Goal: Find specific page/section: Find specific page/section

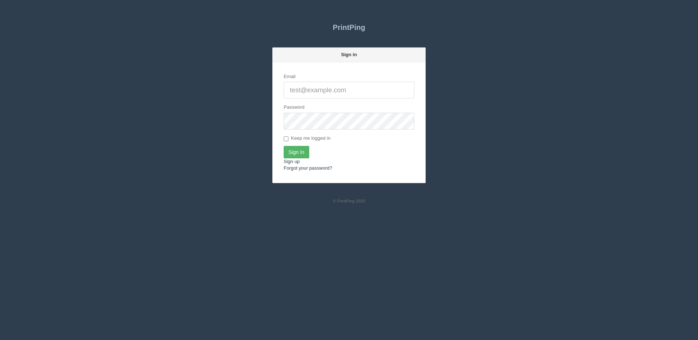
type input "[PERSON_NAME][EMAIL_ADDRESS][DOMAIN_NAME]"
click at [301, 157] on input "Sign In" at bounding box center [297, 152] width 26 height 12
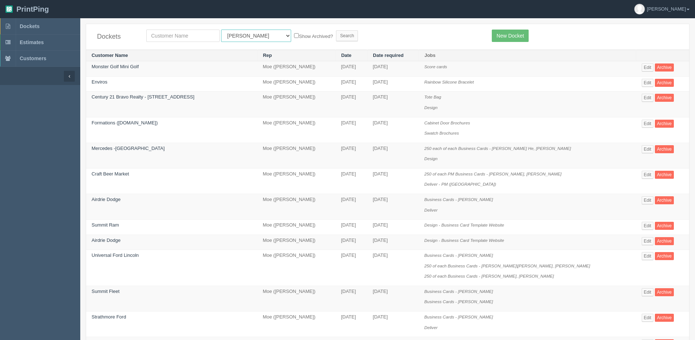
click at [239, 40] on select "All Users Ali Ali Test 1 Aly Amy Ankit Arif Brandon Dan France Greg Jim Mark Ma…" at bounding box center [256, 36] width 70 height 12
select select "14"
click at [221, 30] on select "All Users [PERSON_NAME] Test 1 [PERSON_NAME] [PERSON_NAME] [PERSON_NAME] France…" at bounding box center [256, 36] width 70 height 12
click at [294, 36] on label "Show Archived?" at bounding box center [313, 36] width 39 height 8
click at [294, 36] on input "Show Archived?" at bounding box center [296, 35] width 5 height 5
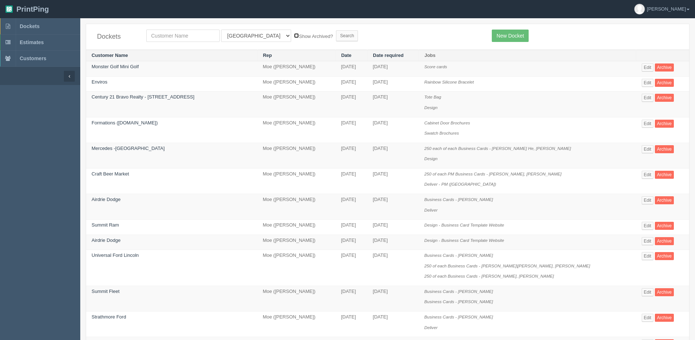
checkbox input "true"
click at [336, 34] on input "Search" at bounding box center [347, 35] width 22 height 11
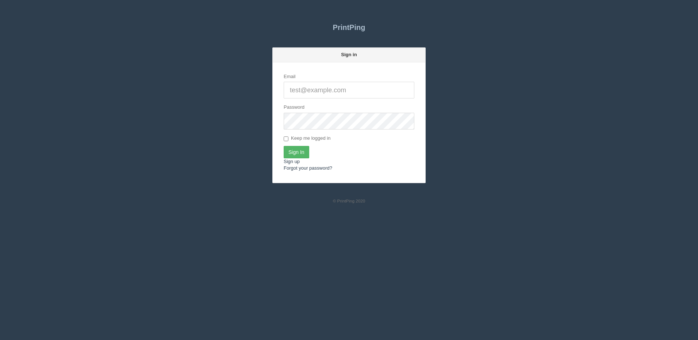
type input "[PERSON_NAME][EMAIL_ADDRESS][DOMAIN_NAME]"
click at [301, 146] on input "Sign In" at bounding box center [297, 152] width 26 height 12
click at [295, 163] on link "Sign up" at bounding box center [292, 161] width 16 height 5
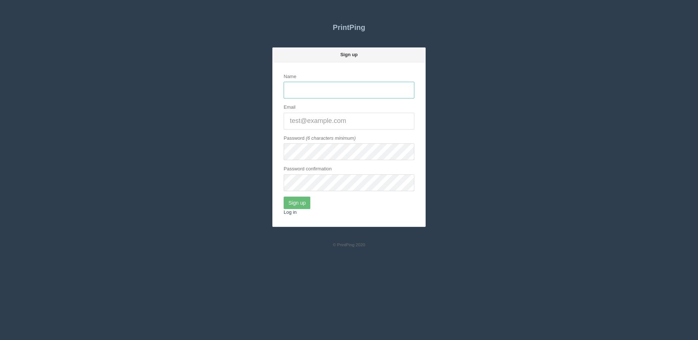
type input "[PERSON_NAME][EMAIL_ADDRESS][DOMAIN_NAME]"
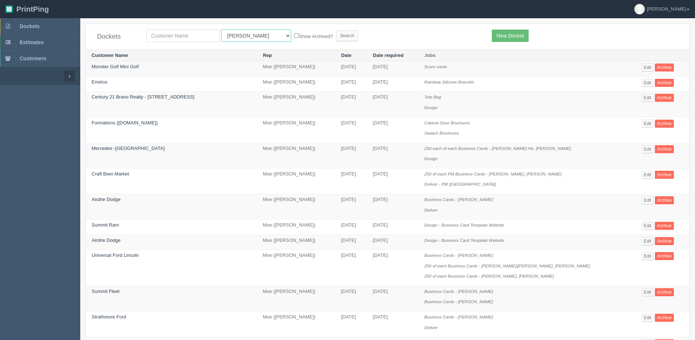
click at [221, 39] on select "All Users [PERSON_NAME] Test 1 [PERSON_NAME] [PERSON_NAME] [PERSON_NAME] France…" at bounding box center [256, 36] width 70 height 12
click at [162, 38] on input "text" at bounding box center [182, 36] width 73 height 12
type input "PURPOSE MED"
click at [336, 30] on input "Search" at bounding box center [347, 35] width 22 height 11
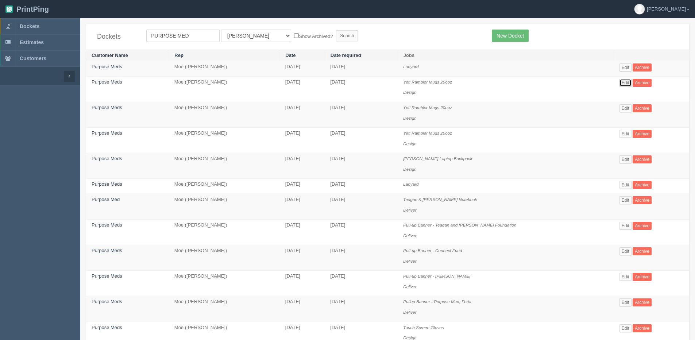
click at [625, 85] on link "Edit" at bounding box center [626, 83] width 12 height 8
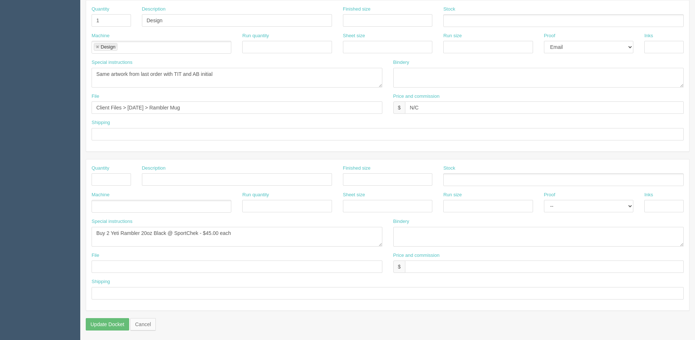
scroll to position [323, 0]
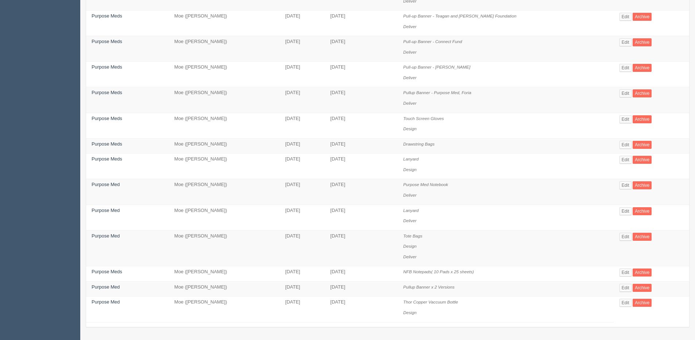
scroll to position [47, 0]
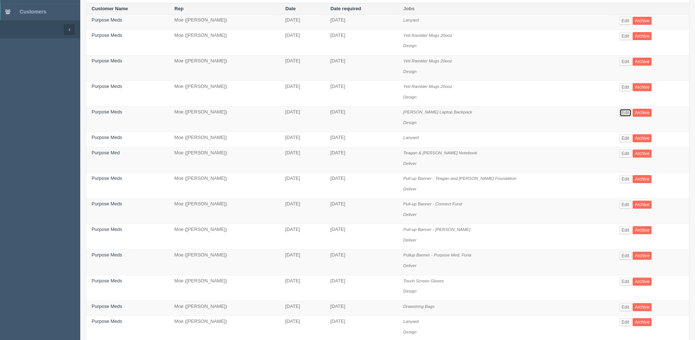
click at [620, 110] on link "Edit" at bounding box center [626, 113] width 12 height 8
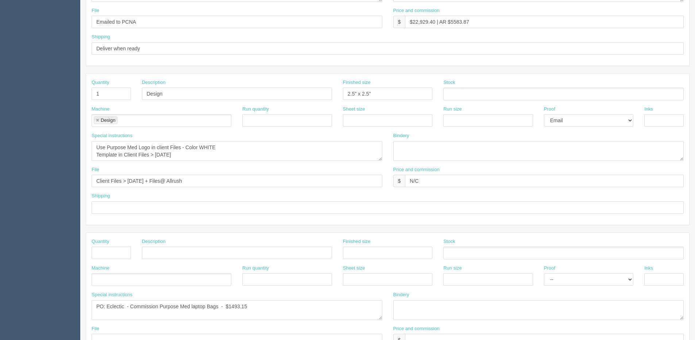
scroll to position [255, 0]
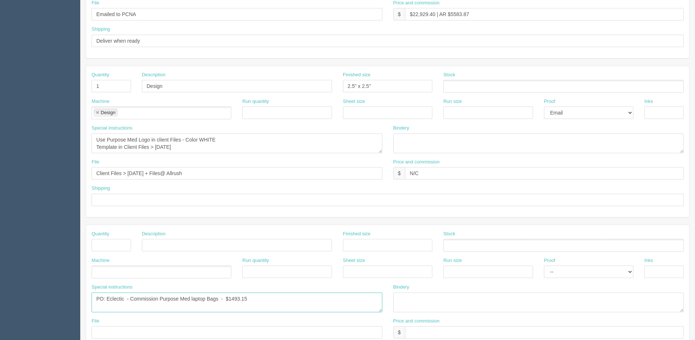
drag, startPoint x: 258, startPoint y: 305, endPoint x: -11, endPoint y: 309, distance: 268.6
click at [0, 309] on html "PrintPing [PERSON_NAME] Edit account ( [PERSON_NAME][EMAIL_ADDRESS][DOMAIN_NAME…" at bounding box center [347, 76] width 695 height 663
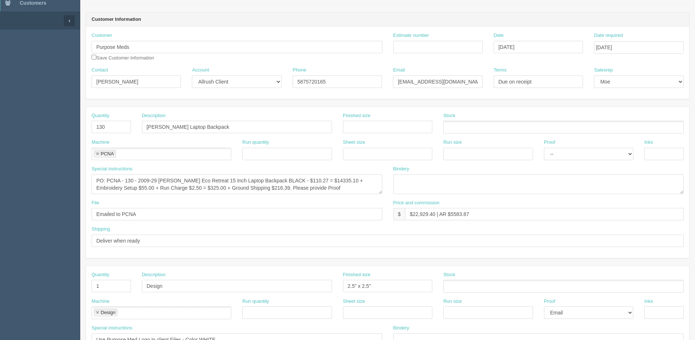
scroll to position [0, 0]
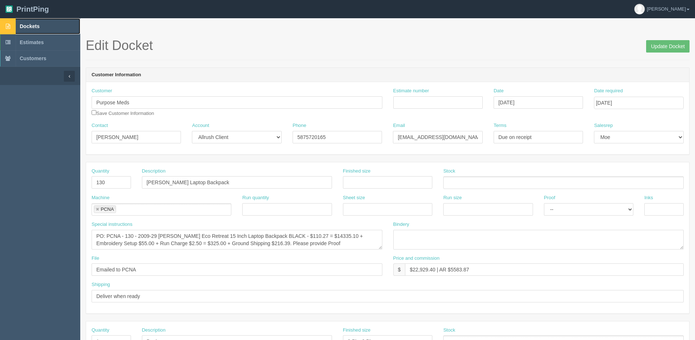
click at [26, 25] on span "Dockets" at bounding box center [30, 26] width 20 height 6
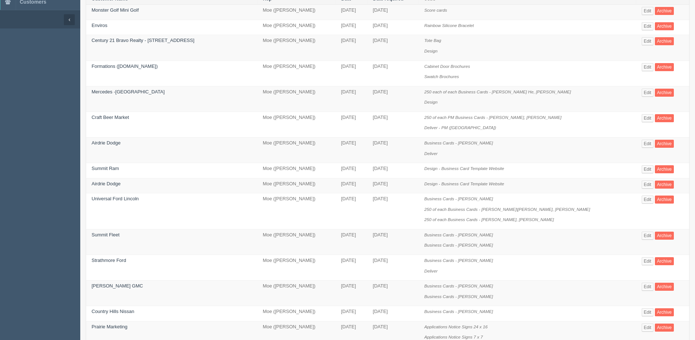
scroll to position [73, 0]
